Goal: Transaction & Acquisition: Subscribe to service/newsletter

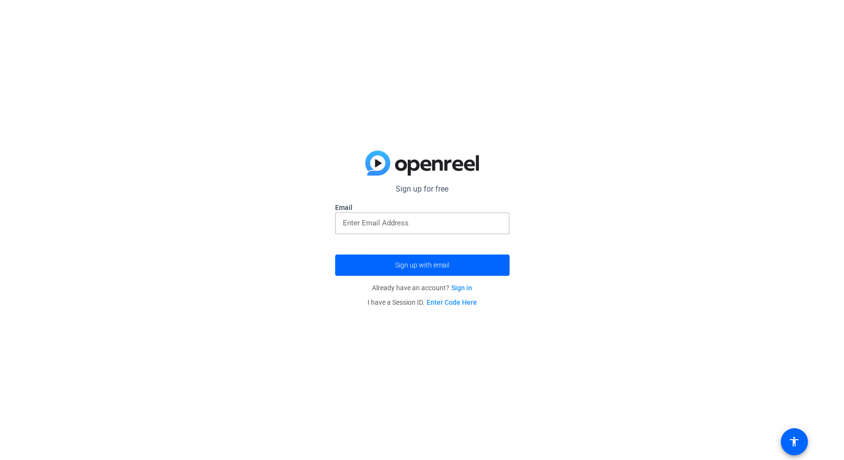
click at [468, 290] on link "Sign in" at bounding box center [461, 288] width 21 height 8
click at [416, 192] on p "Sign up for free" at bounding box center [422, 190] width 174 height 12
click at [445, 261] on span "submit" at bounding box center [422, 265] width 174 height 23
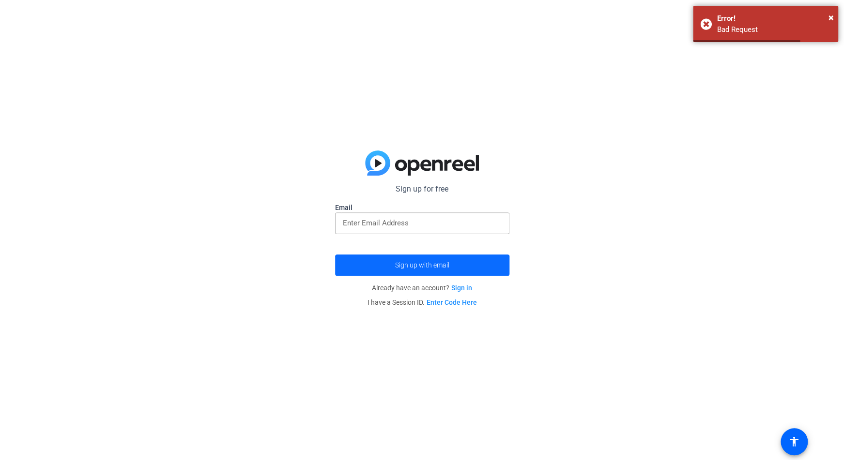
click at [410, 275] on span "submit" at bounding box center [422, 265] width 174 height 23
